Goal: Task Accomplishment & Management: Use online tool/utility

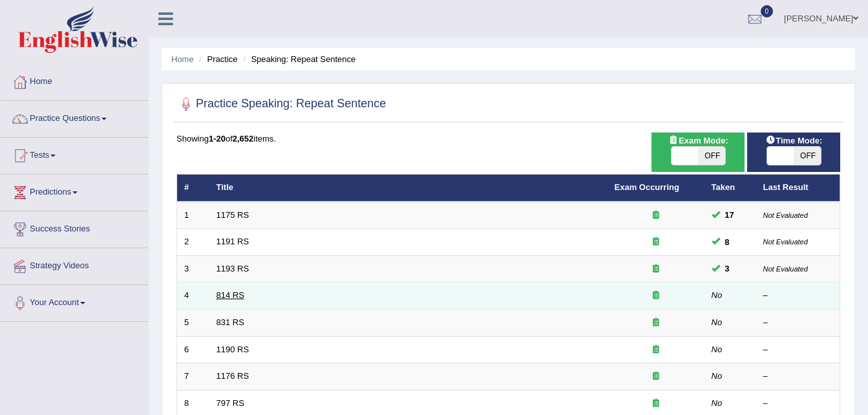
click at [229, 297] on link "814 RS" at bounding box center [230, 295] width 28 height 10
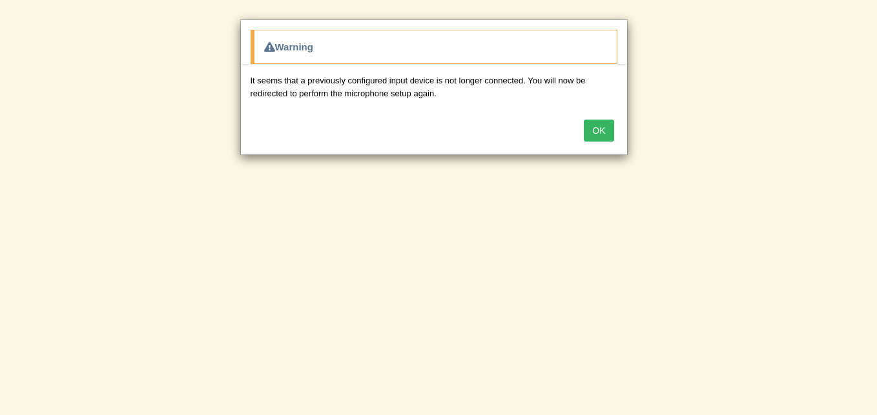
click at [594, 127] on button "OK" at bounding box center [599, 131] width 30 height 22
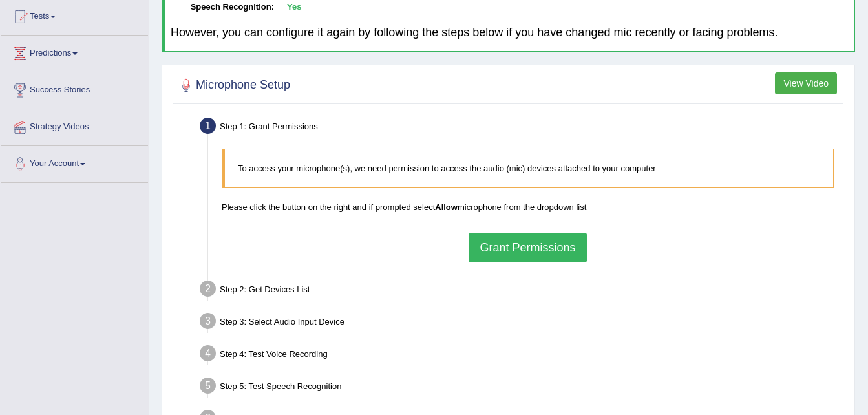
scroll to position [129, 0]
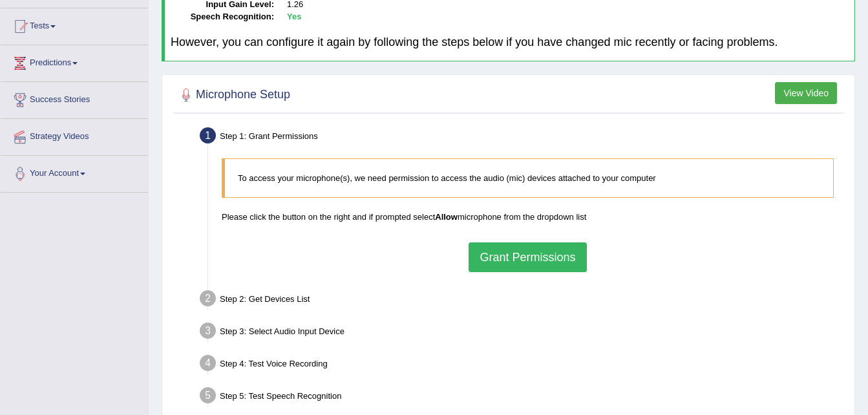
click at [503, 262] on button "Grant Permissions" at bounding box center [527, 257] width 118 height 30
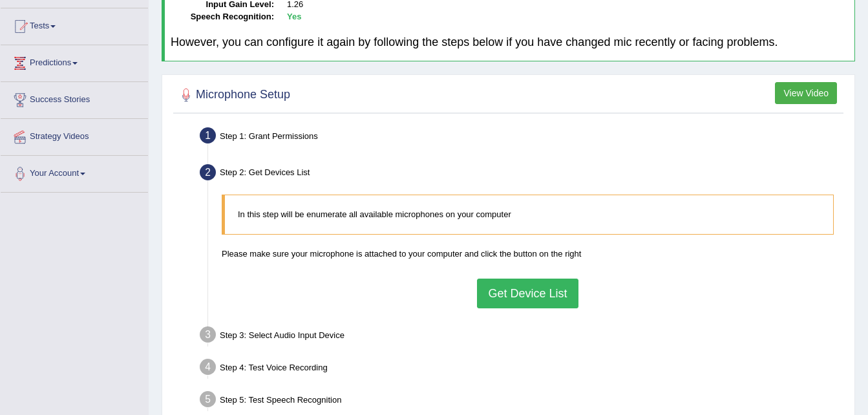
click at [514, 292] on button "Get Device List" at bounding box center [527, 293] width 101 height 30
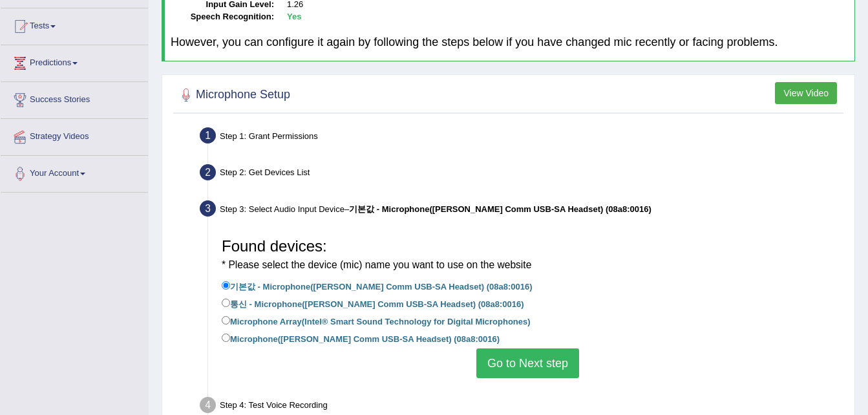
click at [509, 363] on button "Go to Next step" at bounding box center [527, 363] width 103 height 30
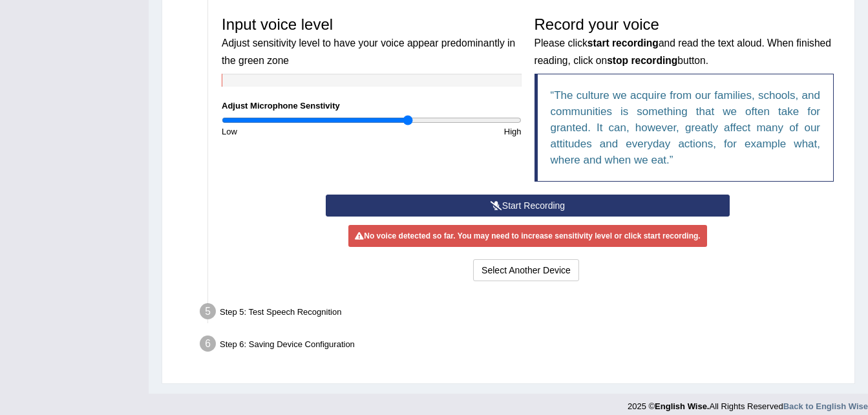
scroll to position [388, 0]
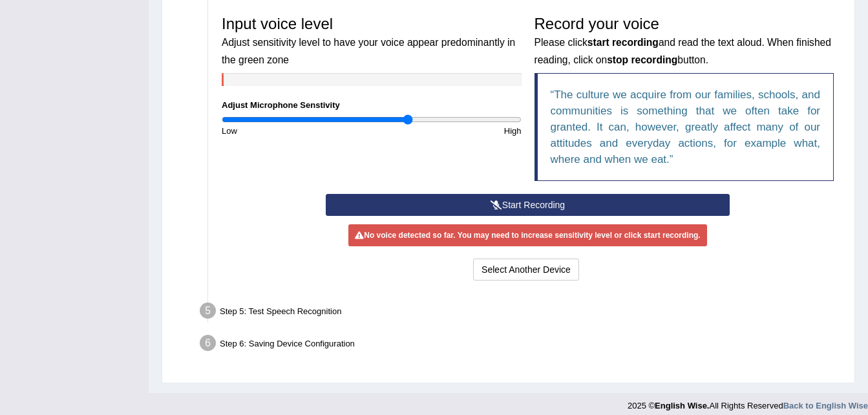
click at [545, 207] on button "Start Recording" at bounding box center [528, 205] width 404 height 22
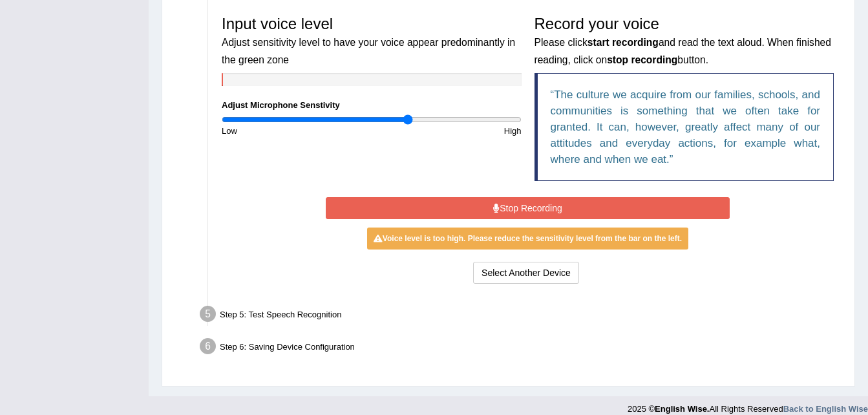
click at [549, 209] on button "Stop Recording" at bounding box center [528, 208] width 404 height 22
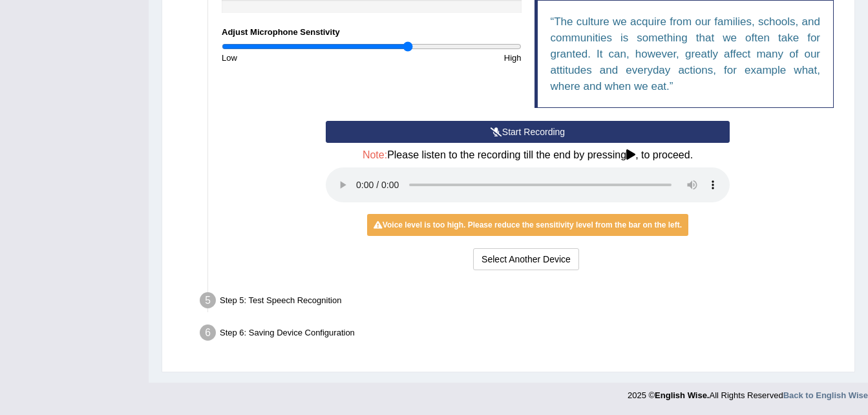
scroll to position [396, 0]
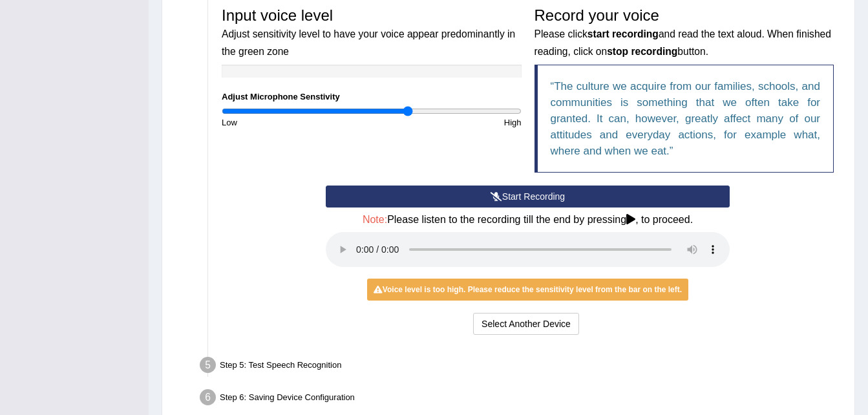
click at [523, 195] on button "Start Recording" at bounding box center [528, 196] width 404 height 22
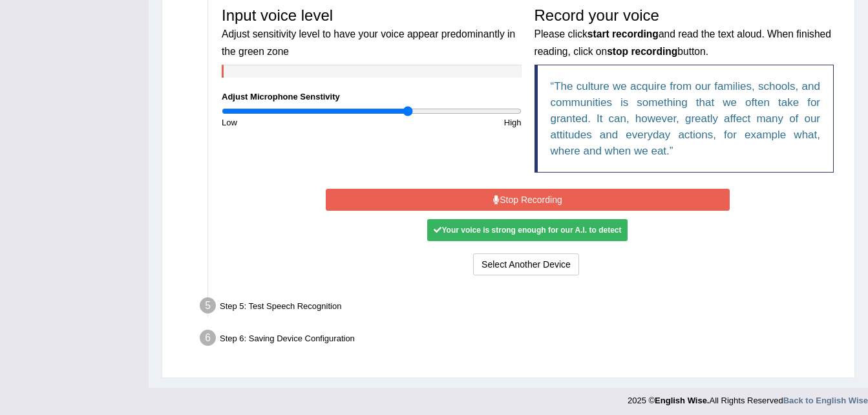
click at [528, 233] on div "Your voice is strong enough for our A.I. to detect" at bounding box center [527, 230] width 200 height 22
click at [525, 201] on button "Stop Recording" at bounding box center [528, 200] width 404 height 22
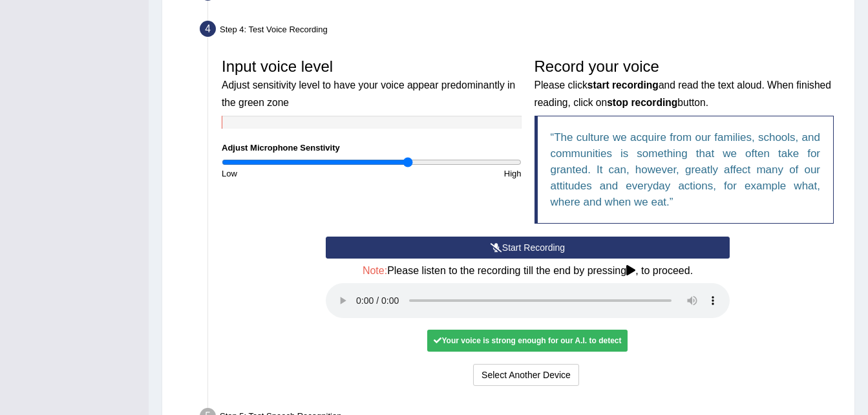
scroll to position [461, 0]
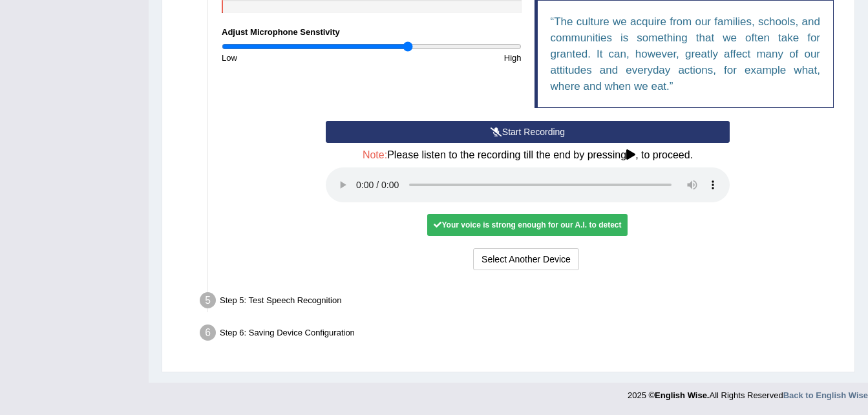
click at [511, 225] on div "Your voice is strong enough for our A.I. to detect" at bounding box center [527, 225] width 200 height 22
drag, startPoint x: 540, startPoint y: 131, endPoint x: 665, endPoint y: 273, distance: 189.0
click at [665, 273] on div "Start Recording Stop Recording Note: Please listen to the recording till the en…" at bounding box center [527, 197] width 417 height 152
click at [532, 223] on div "Your voice is strong enough for our A.I. to detect" at bounding box center [527, 225] width 200 height 22
click at [532, 261] on button "Select Another Device" at bounding box center [526, 259] width 106 height 22
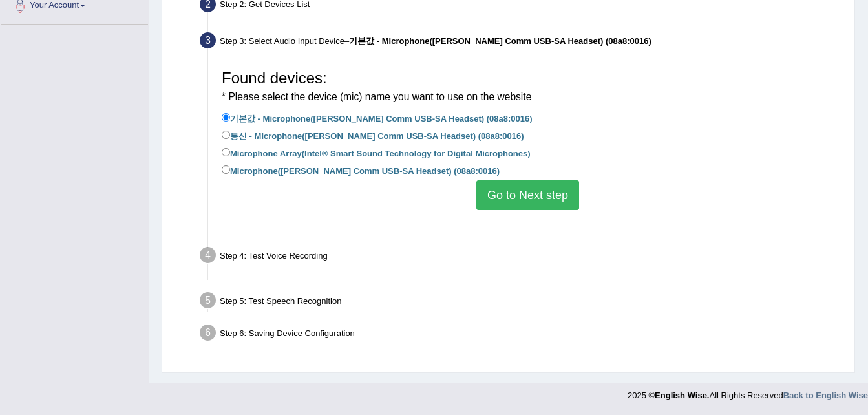
scroll to position [266, 0]
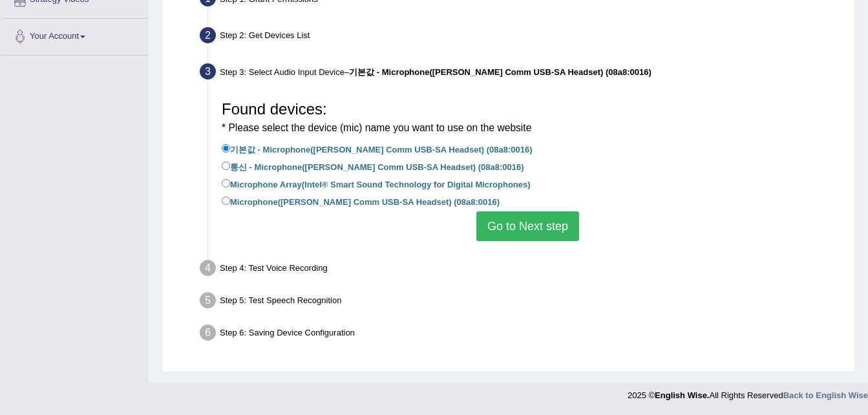
click at [533, 223] on button "Go to Next step" at bounding box center [527, 226] width 103 height 30
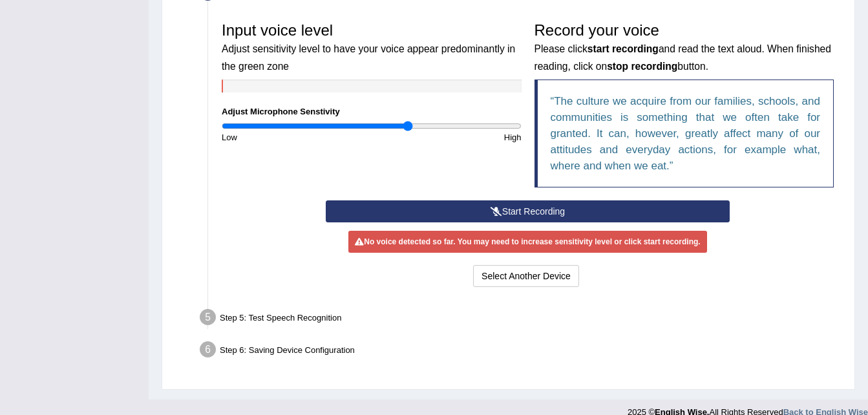
scroll to position [398, 0]
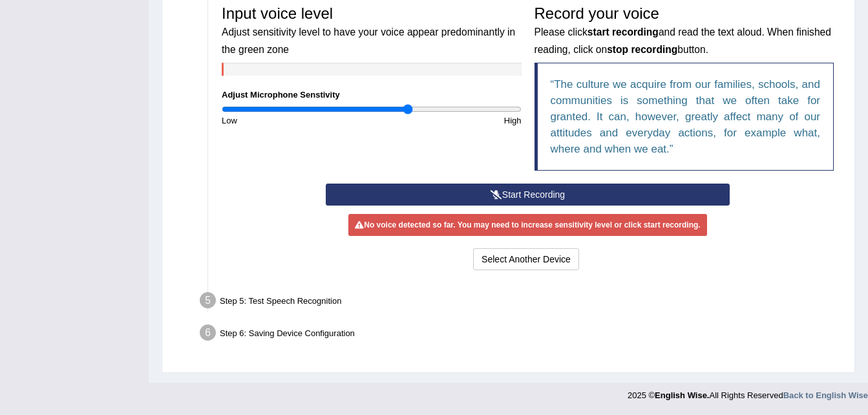
click at [529, 191] on button "Start Recording" at bounding box center [528, 194] width 404 height 22
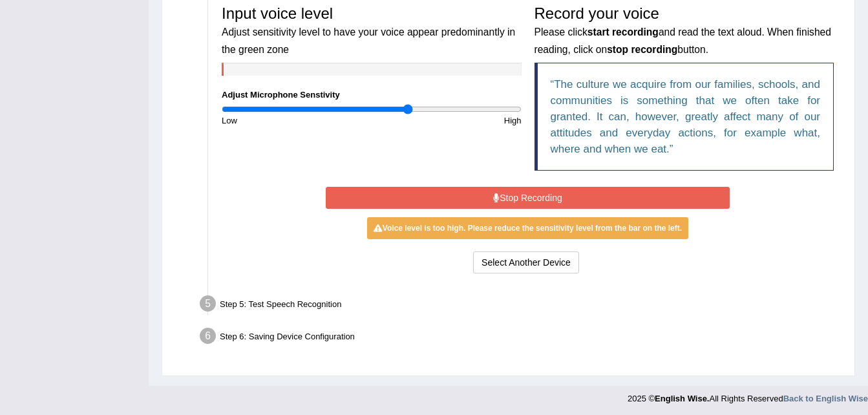
click at [527, 202] on button "Stop Recording" at bounding box center [528, 198] width 404 height 22
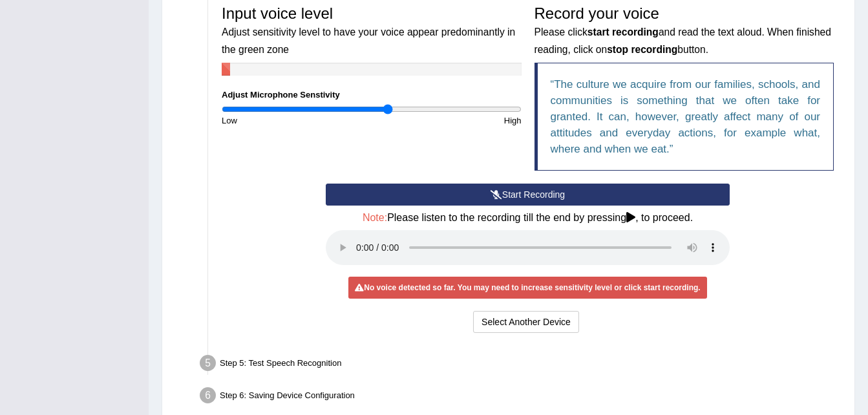
drag, startPoint x: 410, startPoint y: 109, endPoint x: 387, endPoint y: 112, distance: 23.5
type input "1.12"
click at [387, 112] on input "range" at bounding box center [372, 109] width 300 height 10
click at [519, 191] on button "Start Recording" at bounding box center [528, 194] width 404 height 22
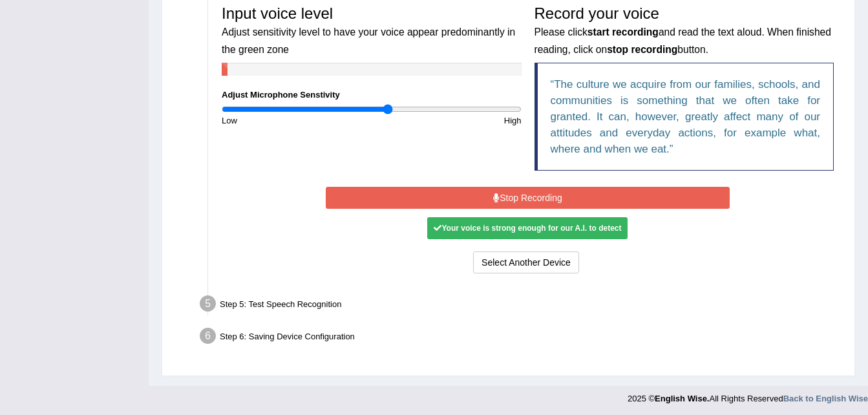
click at [523, 194] on button "Stop Recording" at bounding box center [528, 198] width 404 height 22
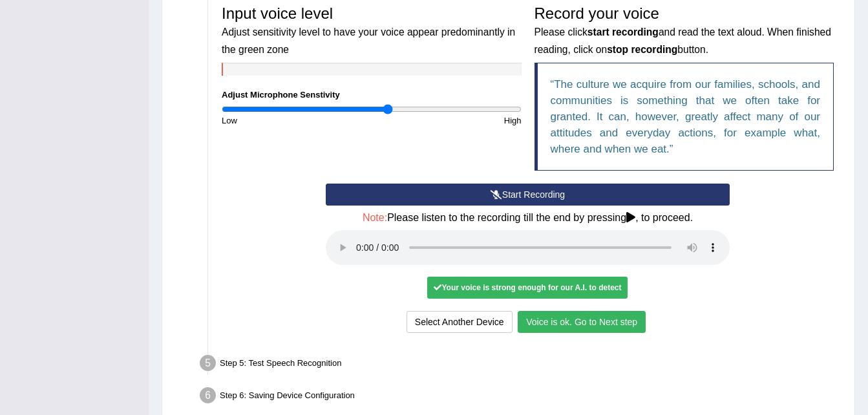
click at [592, 319] on button "Voice is ok. Go to Next step" at bounding box center [582, 322] width 128 height 22
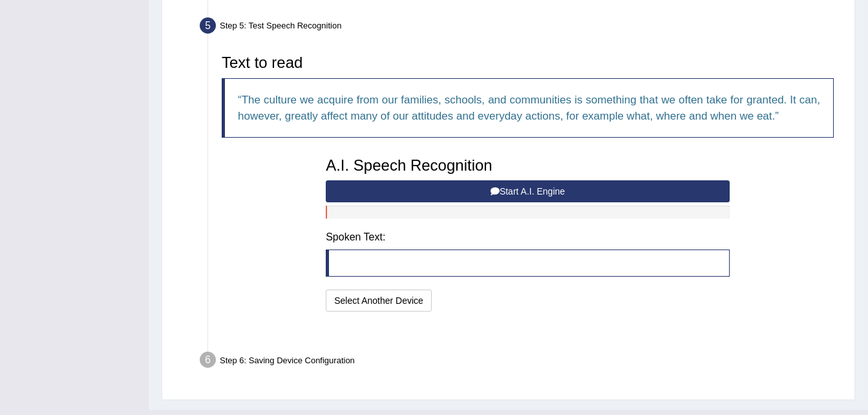
scroll to position [393, 0]
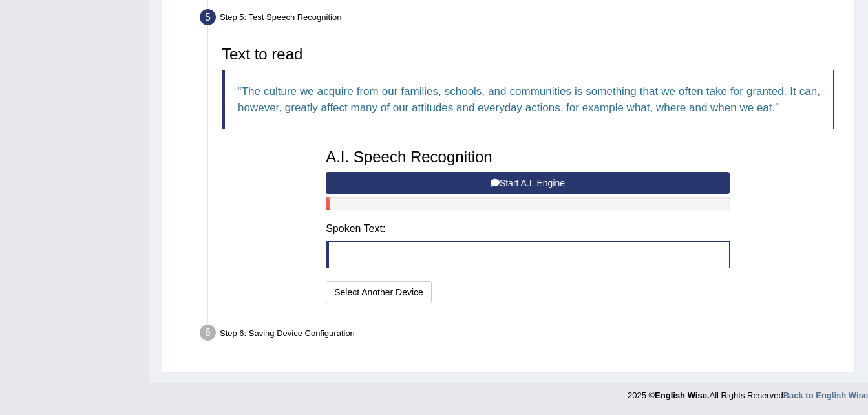
click at [517, 183] on button "Start A.I. Engine" at bounding box center [528, 183] width 404 height 22
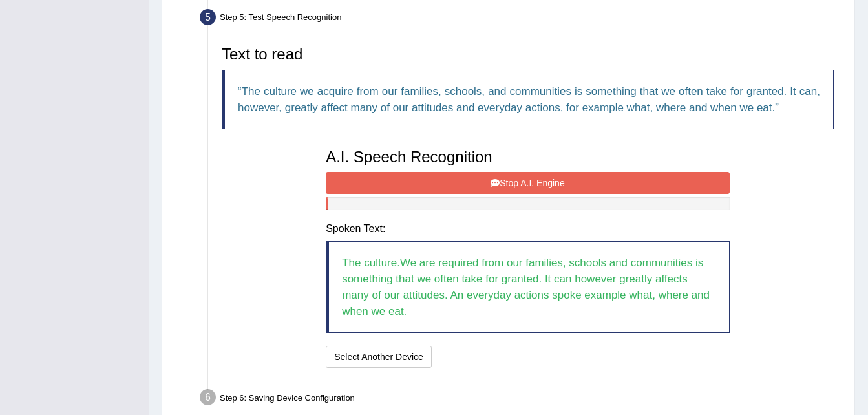
click at [521, 185] on button "Stop A.I. Engine" at bounding box center [528, 183] width 404 height 22
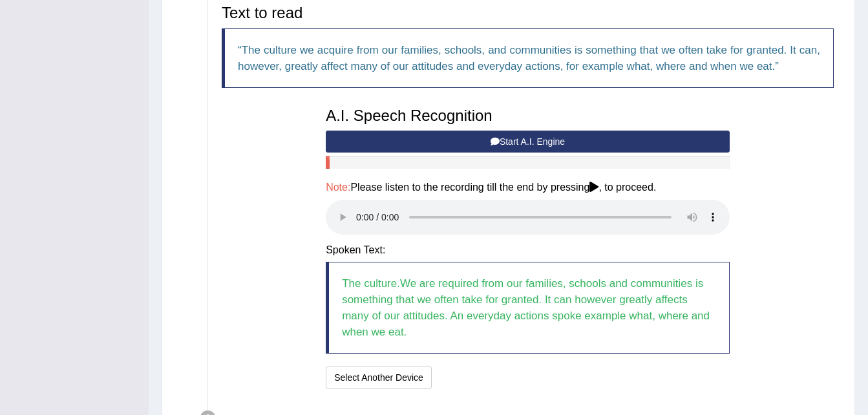
scroll to position [458, 0]
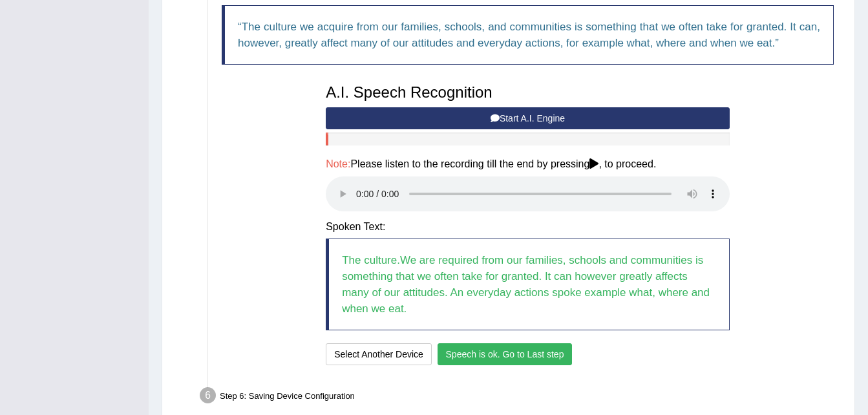
click at [496, 358] on button "Speech is ok. Go to Last step" at bounding box center [504, 354] width 135 height 22
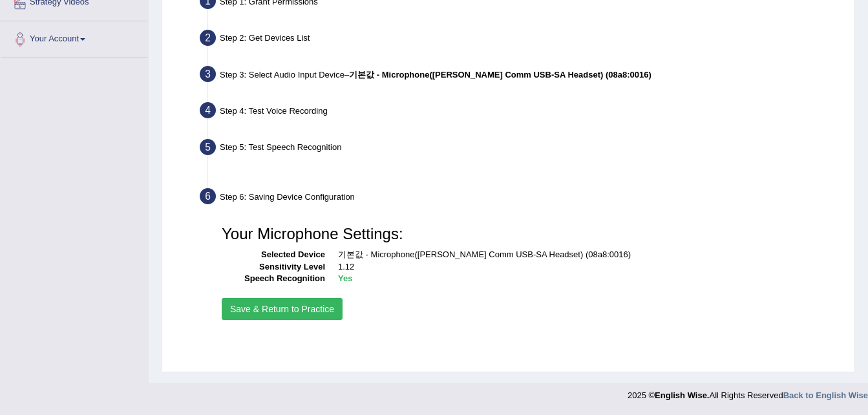
scroll to position [264, 0]
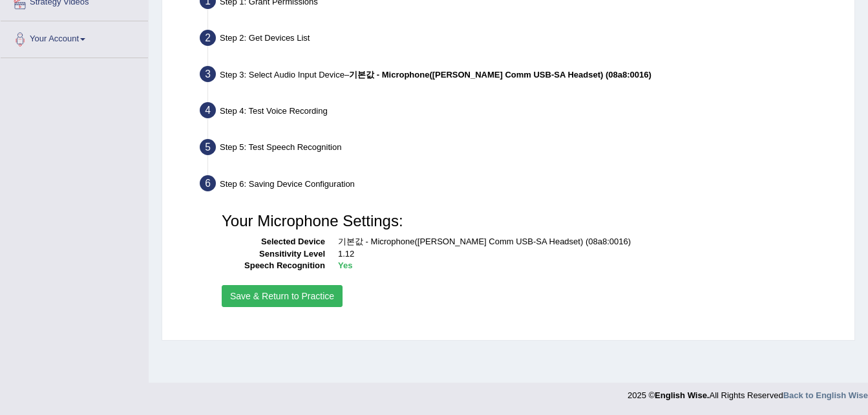
click at [269, 299] on button "Save & Return to Practice" at bounding box center [282, 296] width 121 height 22
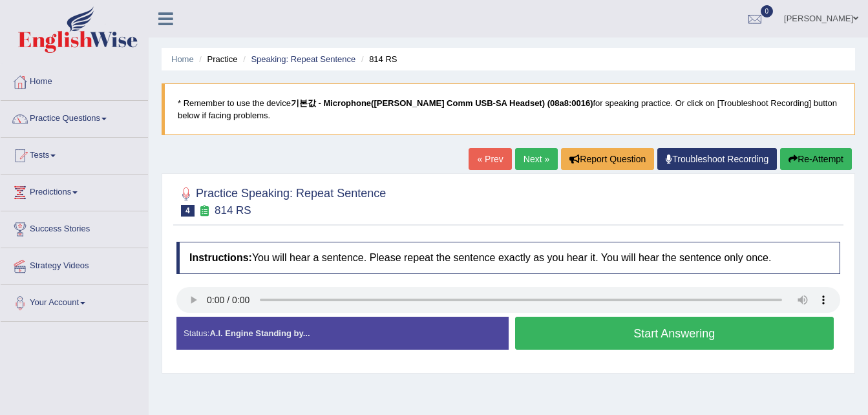
click at [669, 332] on button "Start Answering" at bounding box center [674, 333] width 319 height 33
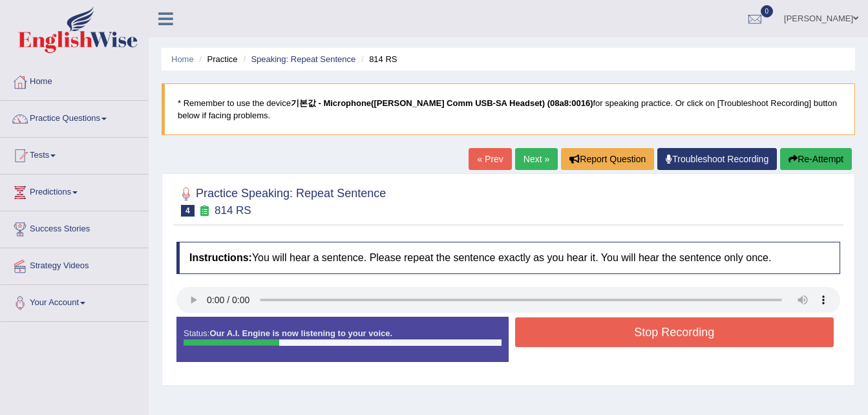
click at [669, 333] on button "Stop Recording" at bounding box center [674, 332] width 319 height 30
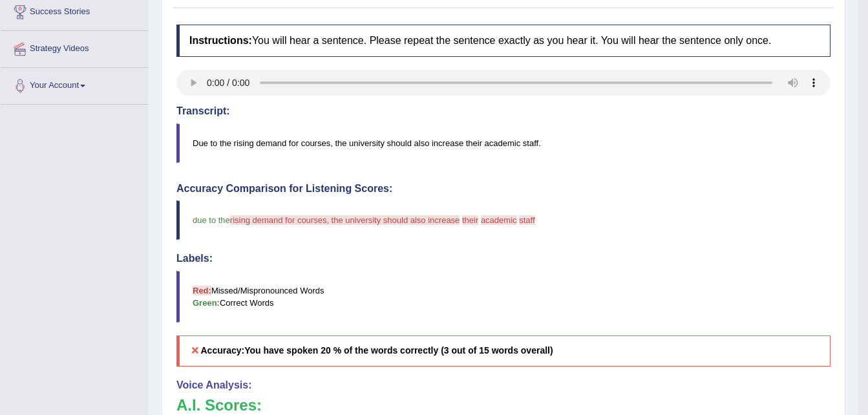
scroll to position [194, 0]
